Goal: Communication & Community: Answer question/provide support

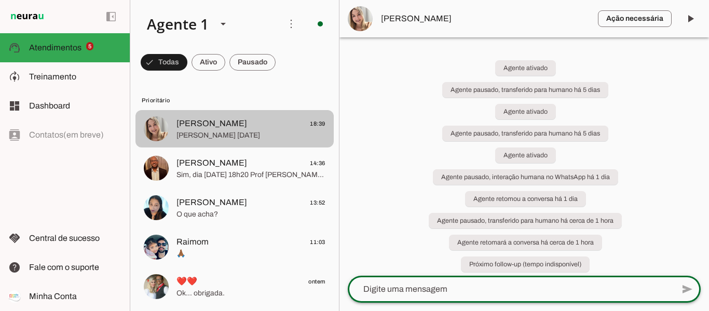
click at [250, 129] on span "[PERSON_NAME] 18:39" at bounding box center [250, 123] width 149 height 13
